Goal: Find contact information: Find contact information

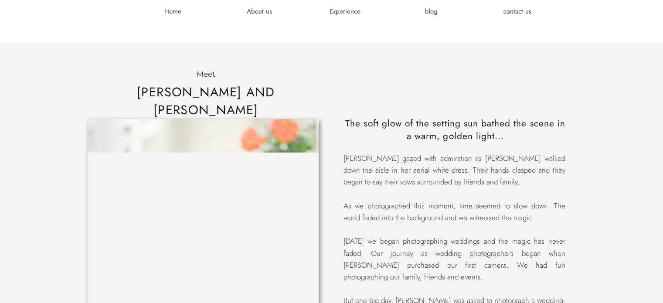
scroll to position [924, 0]
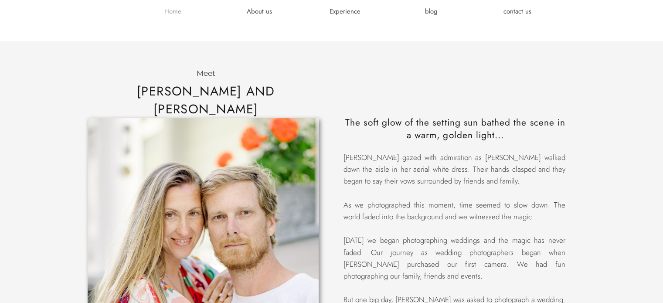
click at [178, 14] on h3 "Home" at bounding box center [173, 11] width 52 height 9
click at [344, 14] on h3 "Experience" at bounding box center [345, 11] width 52 height 9
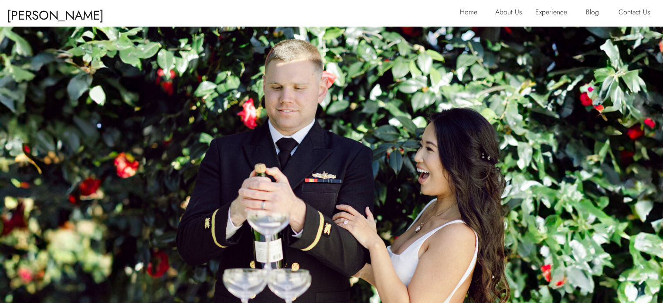
scroll to position [312, 0]
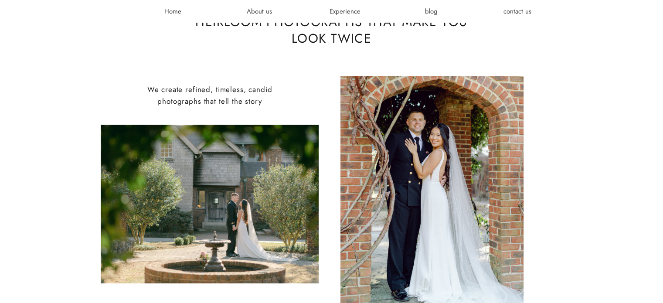
scroll to position [366, 0]
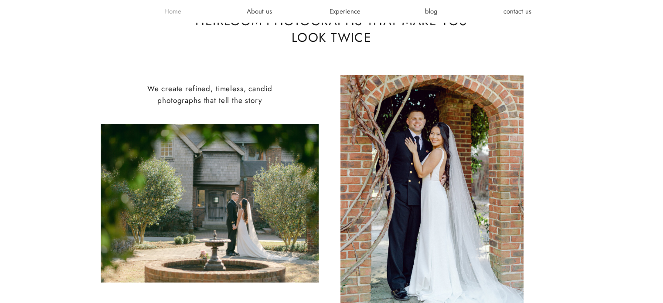
click at [167, 13] on h3 "Home" at bounding box center [173, 11] width 52 height 9
click at [174, 12] on h3 "Home" at bounding box center [173, 11] width 52 height 9
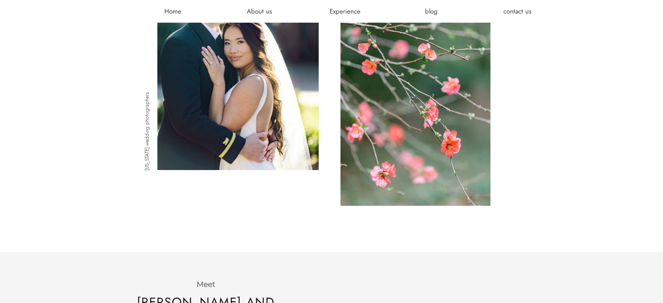
scroll to position [702, 0]
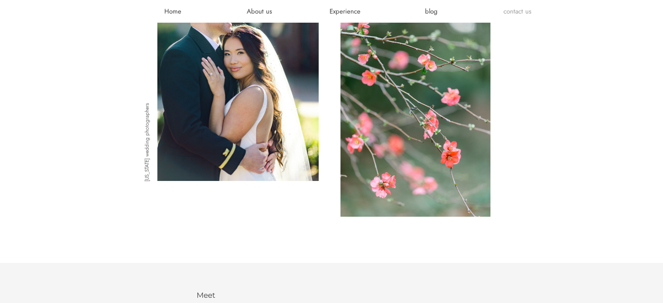
click at [513, 10] on h3 "contact us" at bounding box center [517, 11] width 52 height 9
